Goal: Information Seeking & Learning: Understand process/instructions

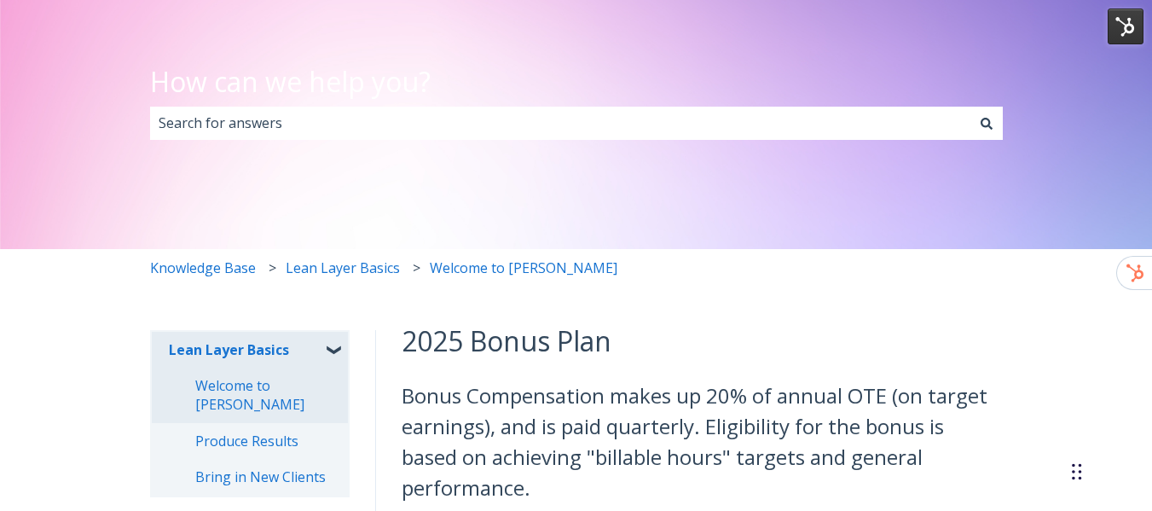
scroll to position [256, 0]
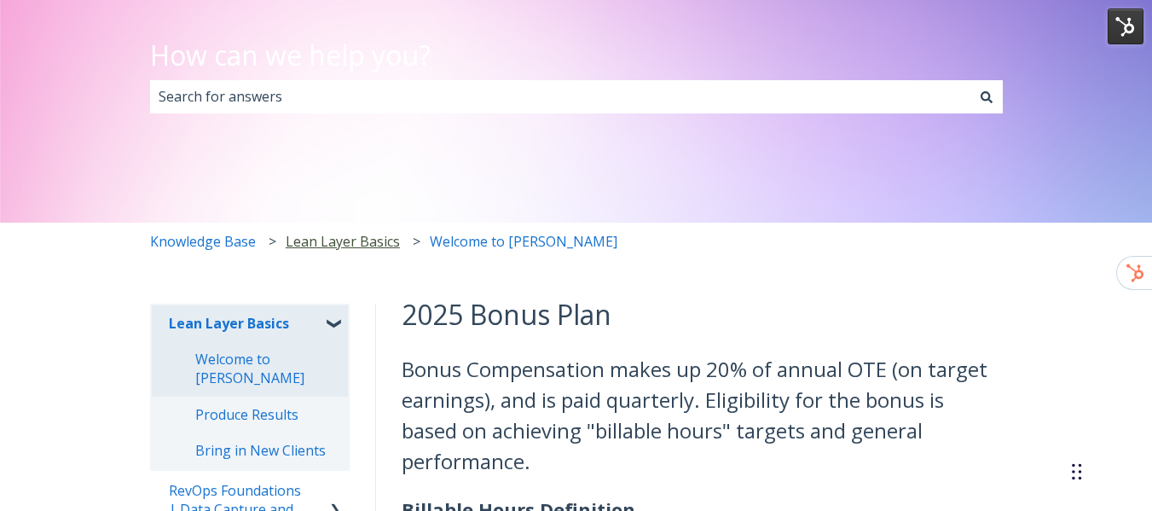
click at [343, 246] on link "Lean Layer Basics" at bounding box center [343, 241] width 114 height 38
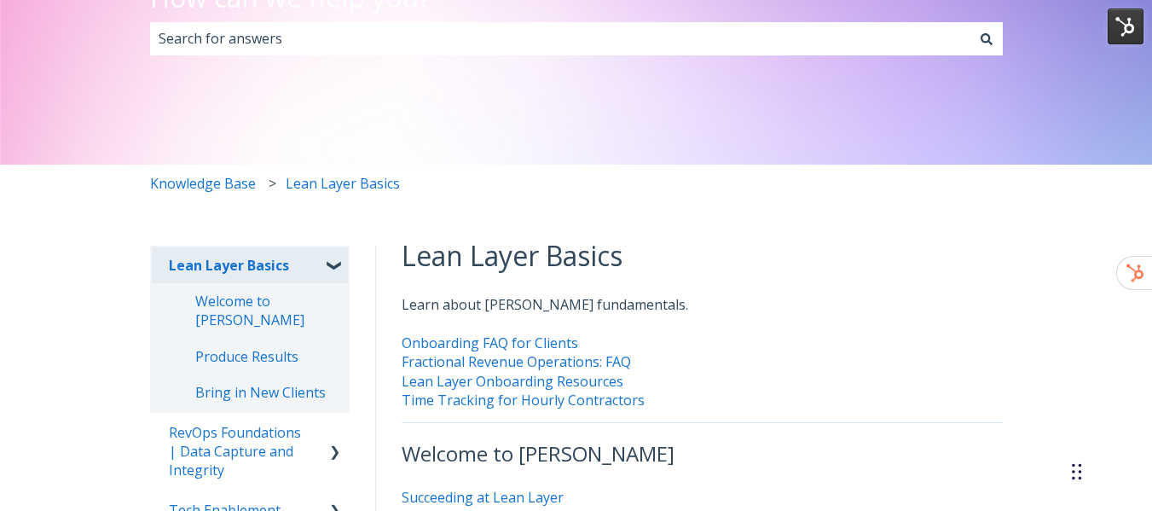
scroll to position [426, 0]
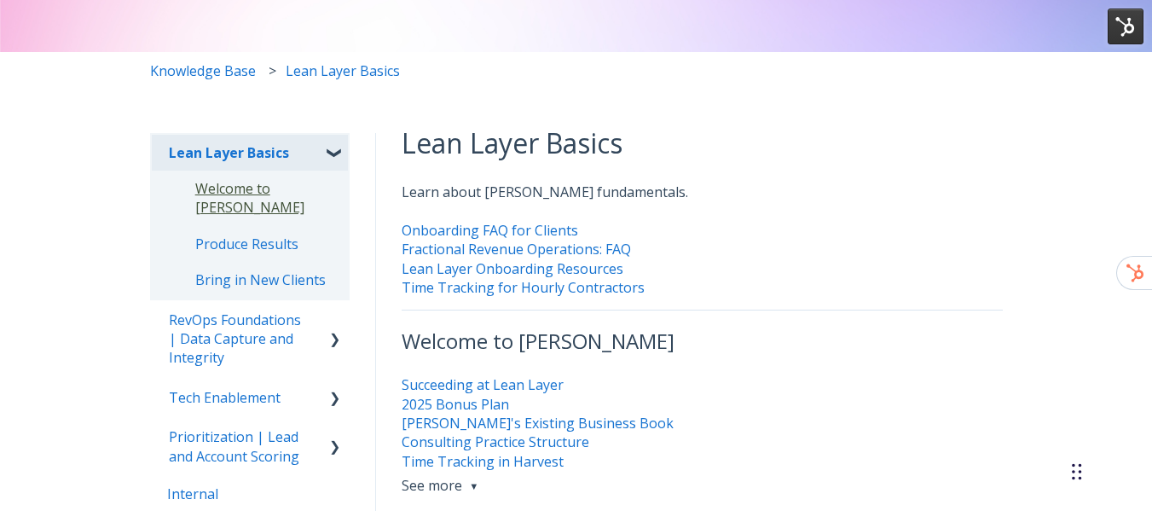
click at [220, 195] on link "Welcome to [PERSON_NAME]" at bounding box center [250, 197] width 197 height 55
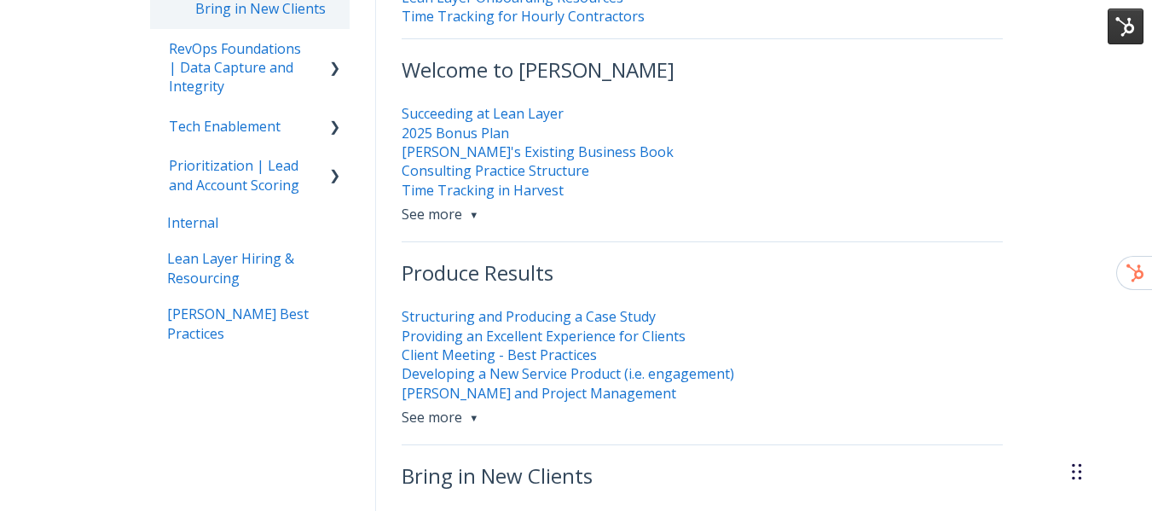
scroll to position [752, 0]
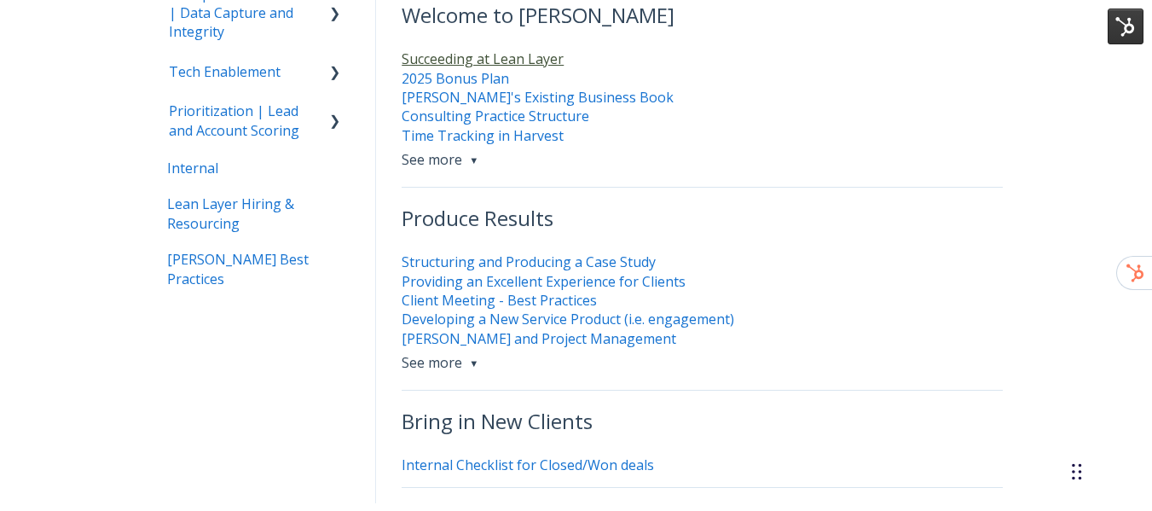
click at [483, 60] on link "Succeeding at Lean Layer" at bounding box center [482, 58] width 162 height 19
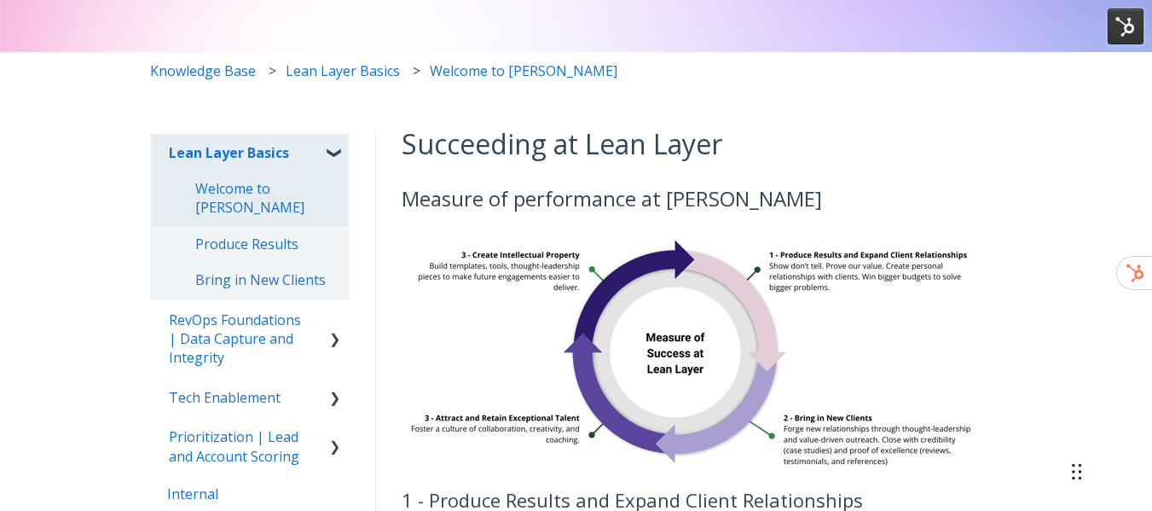
scroll to position [511, 0]
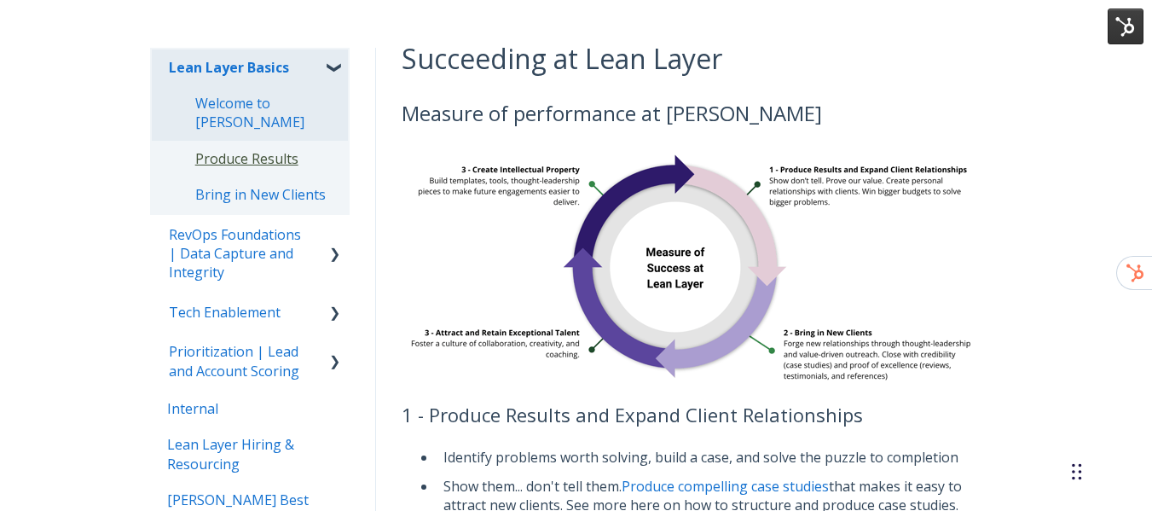
click at [276, 159] on link "Produce Results" at bounding box center [250, 159] width 197 height 36
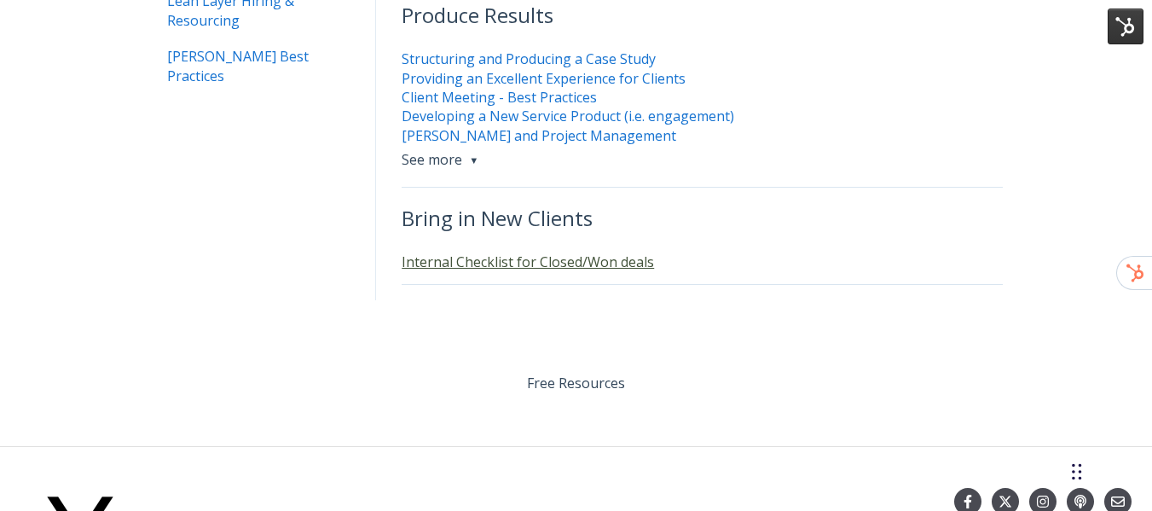
click at [453, 261] on link "Internal Checklist for Closed/Won deals" at bounding box center [527, 261] width 252 height 19
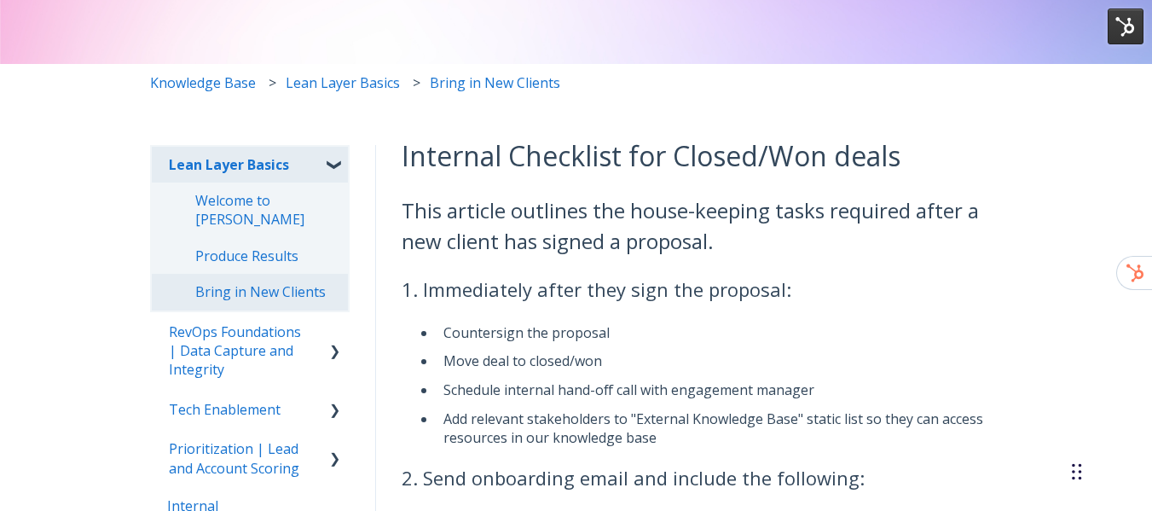
scroll to position [426, 0]
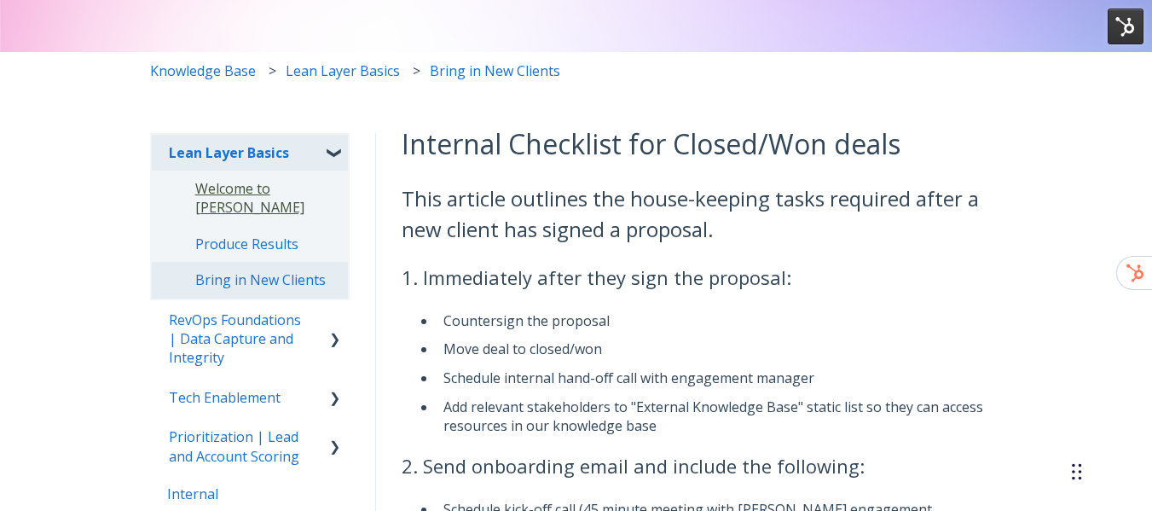
click at [277, 193] on link "Welcome to [PERSON_NAME]" at bounding box center [250, 197] width 197 height 55
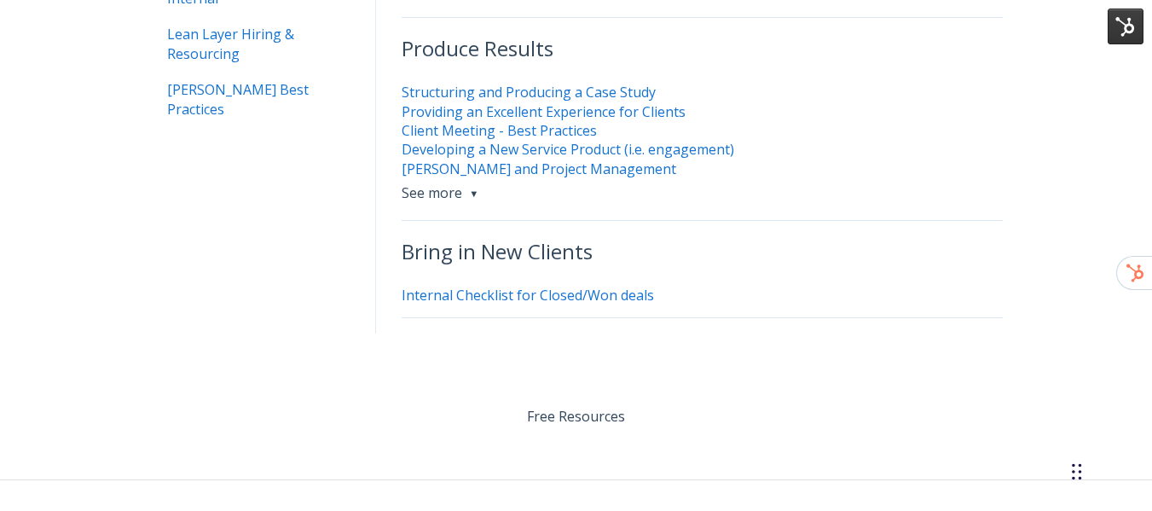
scroll to position [922, 0]
